Goal: Navigation & Orientation: Find specific page/section

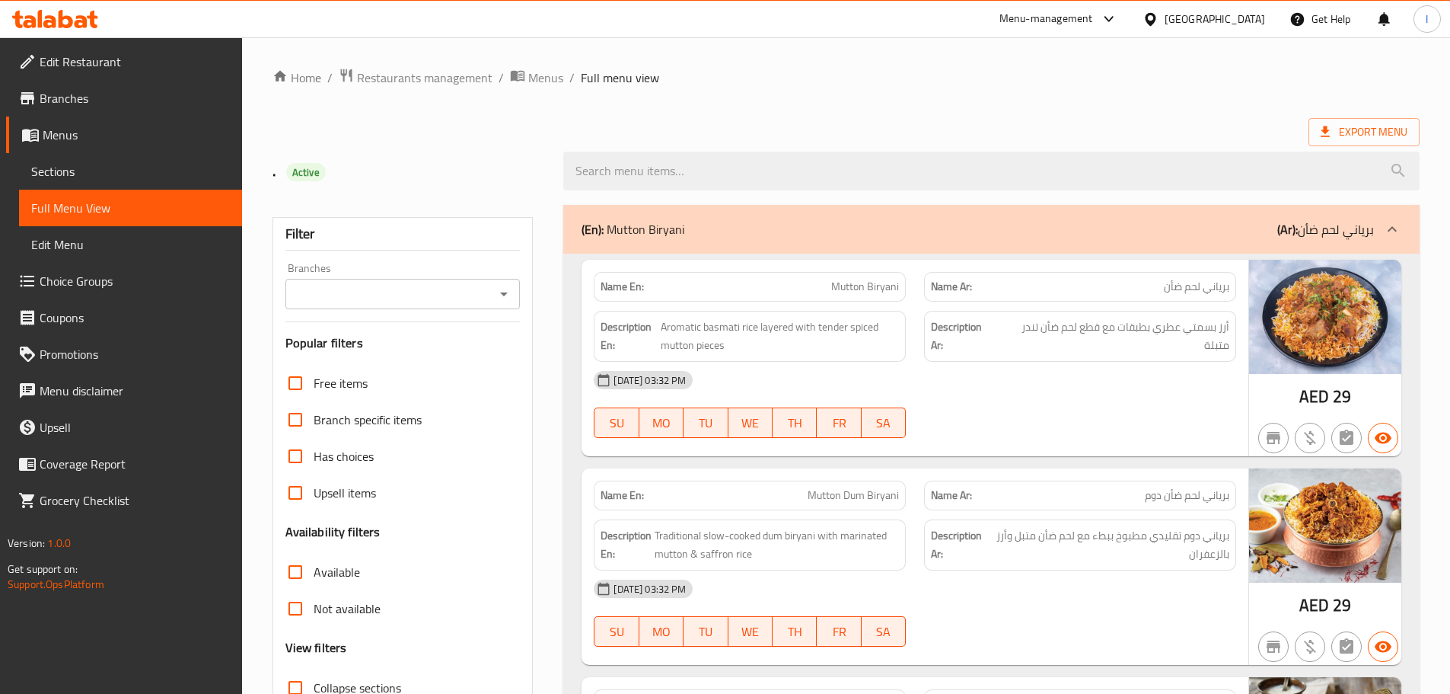
click at [1234, 27] on div "[GEOGRAPHIC_DATA]" at bounding box center [1215, 19] width 100 height 17
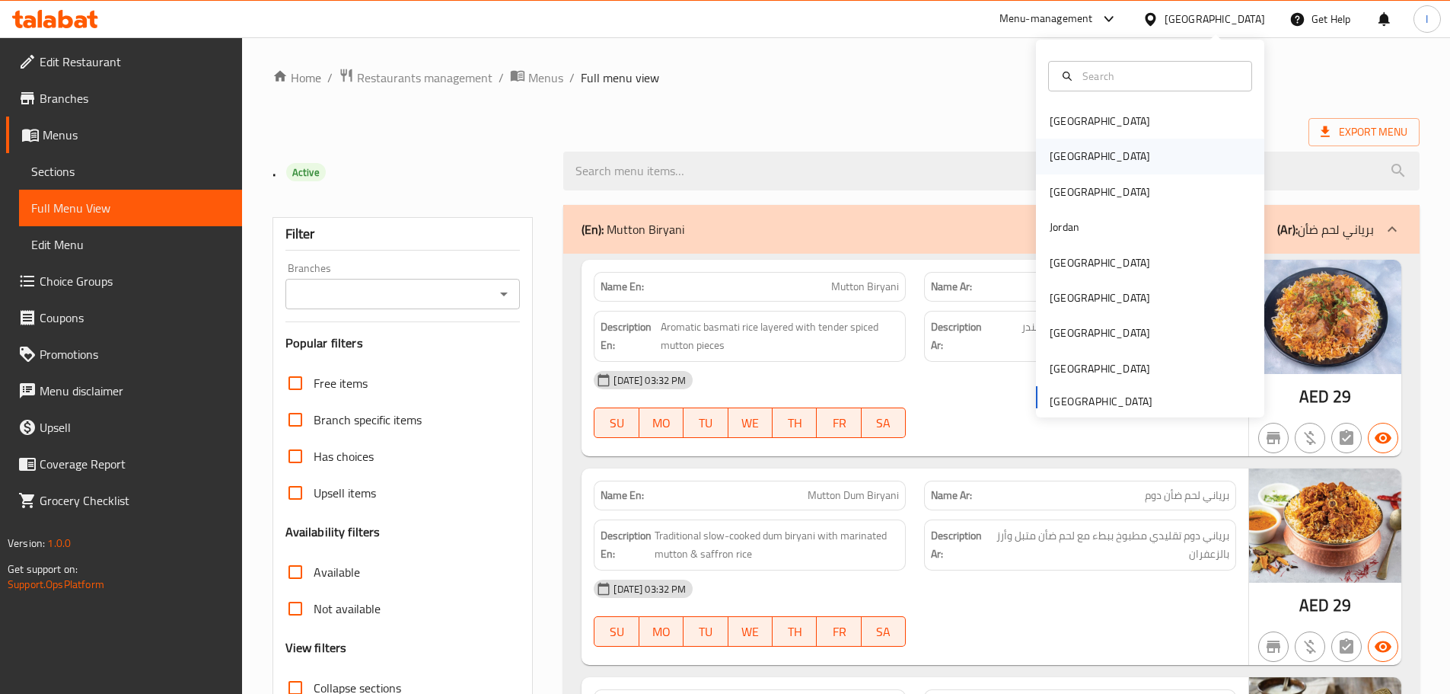
click at [1084, 162] on div "[GEOGRAPHIC_DATA]" at bounding box center [1150, 156] width 228 height 35
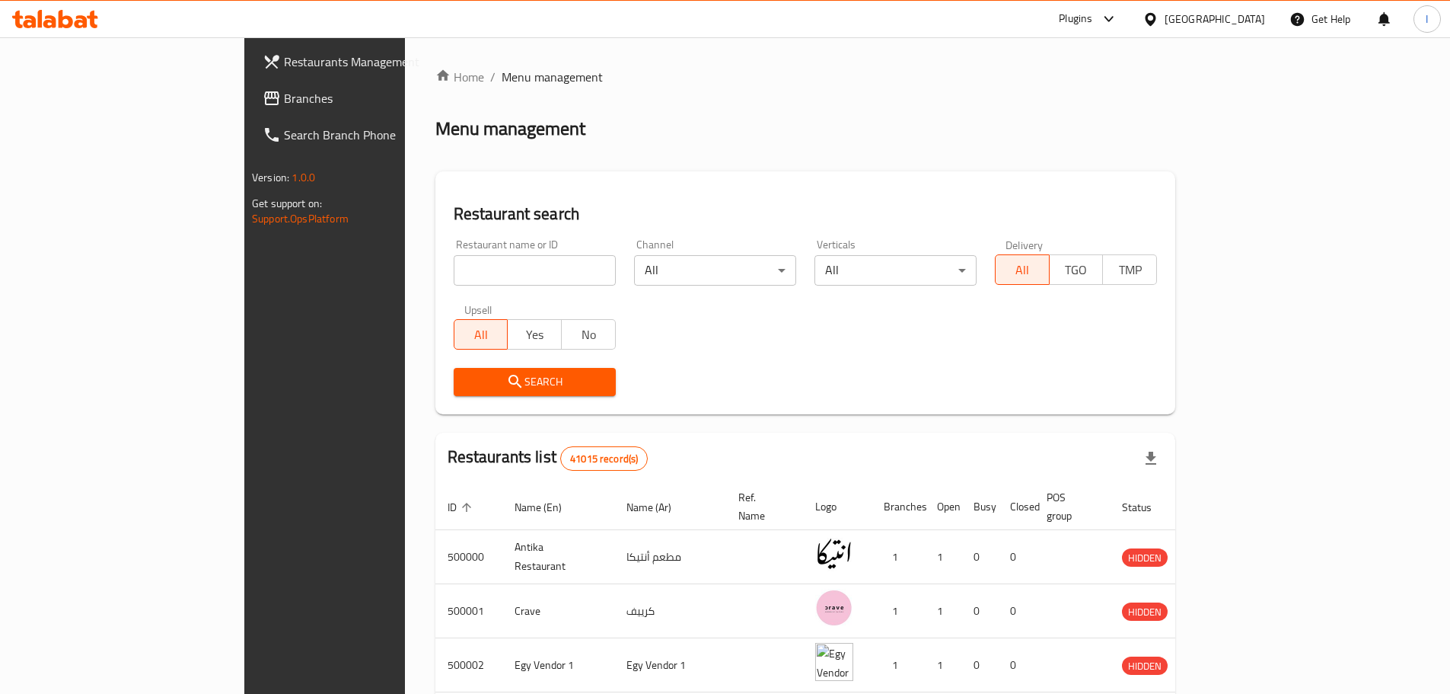
click at [1130, 21] on div "Plugins" at bounding box center [1088, 19] width 83 height 37
click at [1118, 13] on div at bounding box center [1105, 19] width 25 height 18
click at [1123, 215] on div "Restaurant-Management" at bounding box center [1078, 208] width 228 height 35
